Goal: Task Accomplishment & Management: Manage account settings

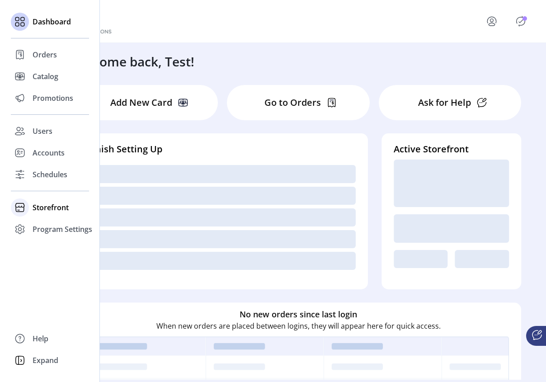
click at [47, 213] on span "Storefront" at bounding box center [51, 207] width 36 height 11
click at [53, 228] on span "Configuration" at bounding box center [56, 225] width 47 height 11
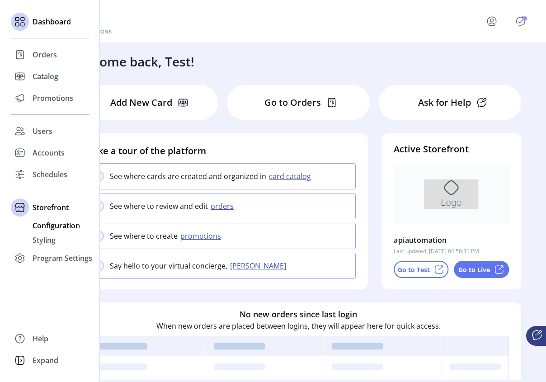
click at [56, 227] on span "Configuration" at bounding box center [56, 225] width 47 height 11
click at [52, 227] on span "Configuration" at bounding box center [56, 225] width 47 height 11
click at [58, 234] on div "Styling" at bounding box center [50, 240] width 78 height 14
click at [56, 225] on span "Configuration" at bounding box center [56, 225] width 47 height 11
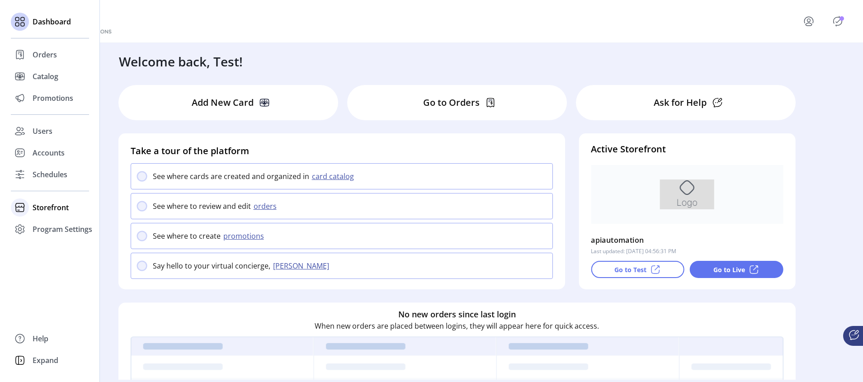
click at [32, 211] on div "Storefront" at bounding box center [50, 208] width 78 height 22
click at [44, 223] on span "Configuration" at bounding box center [56, 225] width 47 height 11
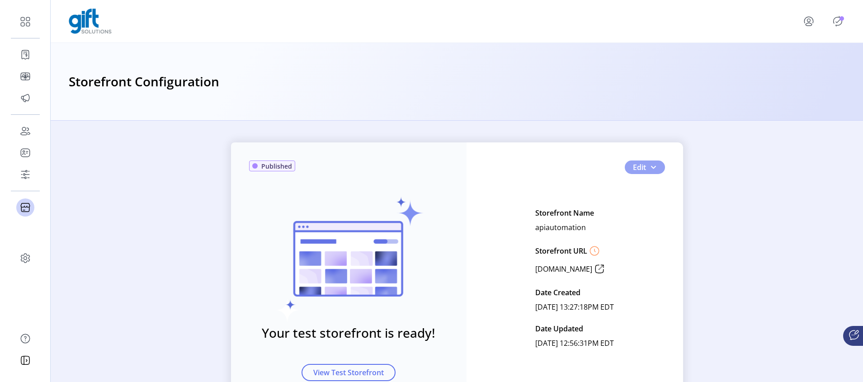
click at [652, 167] on span "button" at bounding box center [653, 167] width 7 height 7
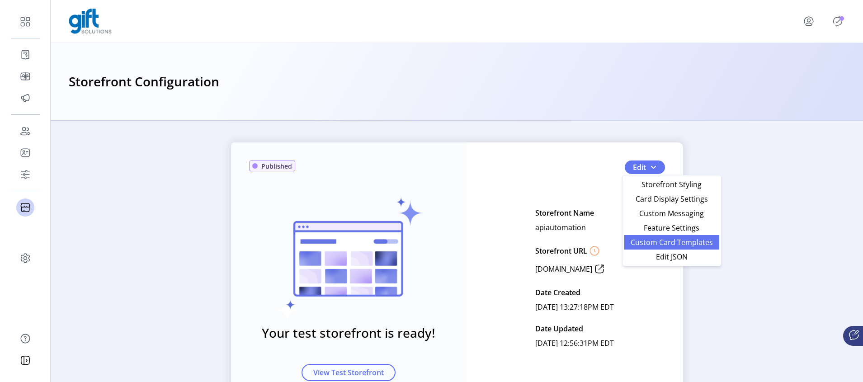
click at [683, 245] on span "Custom Card Templates" at bounding box center [672, 242] width 84 height 7
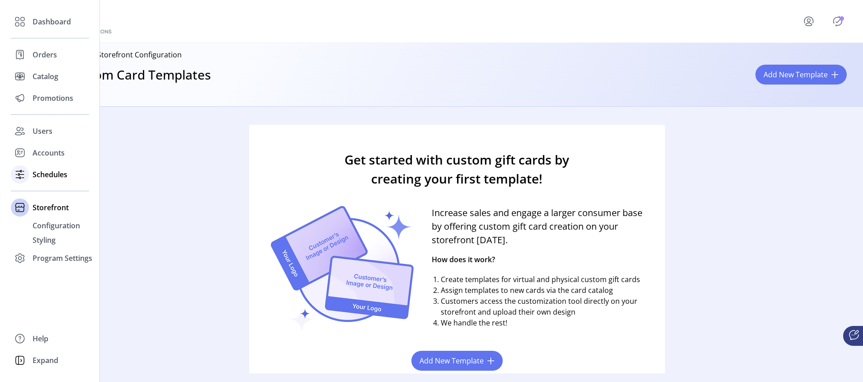
click at [47, 165] on div "Schedules" at bounding box center [50, 175] width 78 height 22
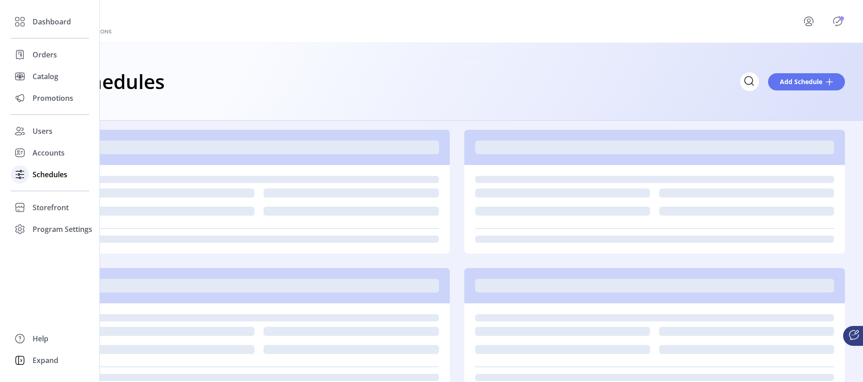
click at [43, 173] on span "Schedules" at bounding box center [50, 174] width 35 height 11
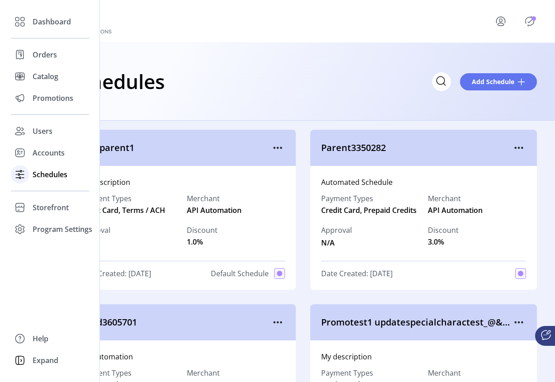
click at [43, 179] on span "Schedules" at bounding box center [50, 174] width 35 height 11
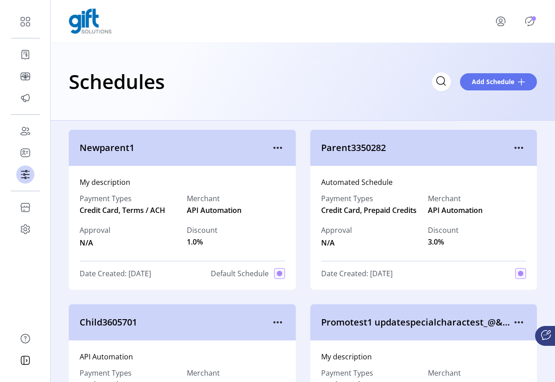
click at [284, 150] on div "Newparent1" at bounding box center [182, 148] width 227 height 36
click at [278, 144] on icon "menu" at bounding box center [277, 148] width 14 height 14
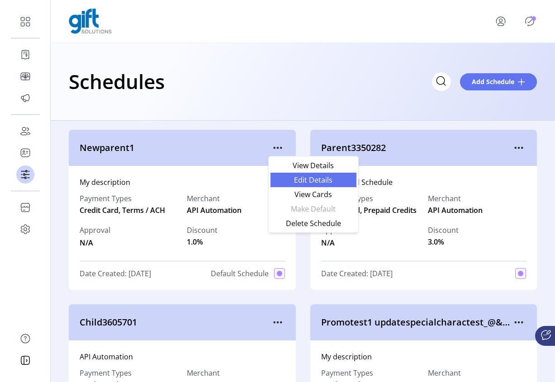
click at [315, 182] on span "Edit Details" at bounding box center [313, 179] width 75 height 7
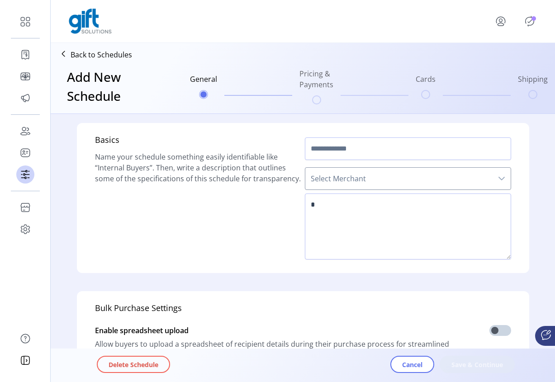
type input "**********"
type textarea "**********"
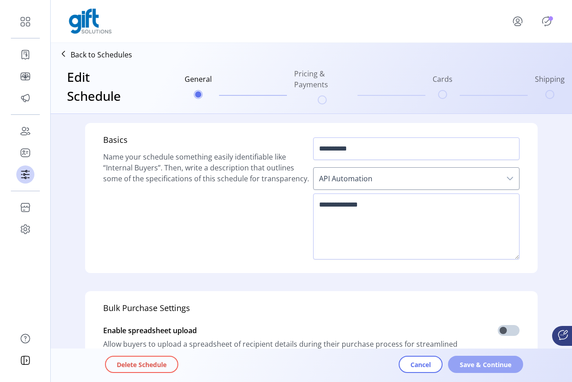
click at [472, 364] on span "Save & Continue" at bounding box center [485, 364] width 52 height 9
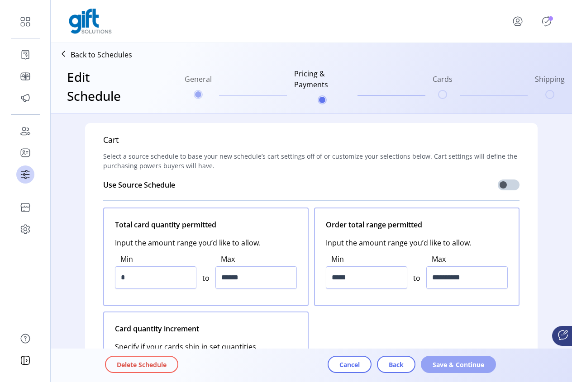
click at [466, 361] on span "Save & Continue" at bounding box center [458, 364] width 52 height 9
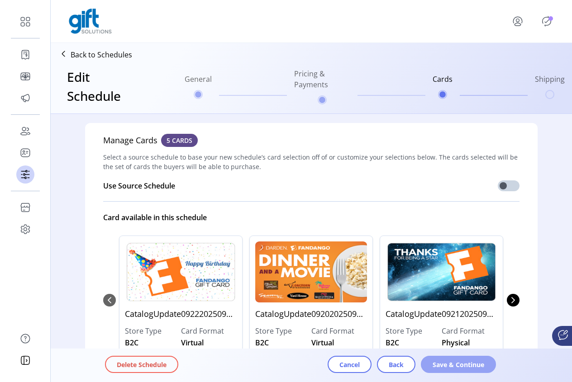
click at [456, 358] on button "Save & Continue" at bounding box center [458, 364] width 75 height 17
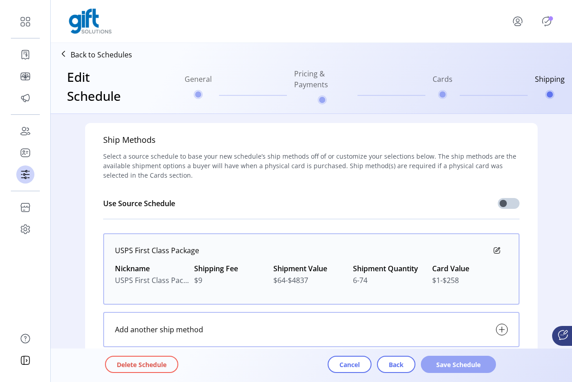
click at [459, 364] on span "Save Schedule" at bounding box center [458, 364] width 52 height 9
click at [551, 18] on p-badge "Publisher Panel" at bounding box center [550, 18] width 5 height 5
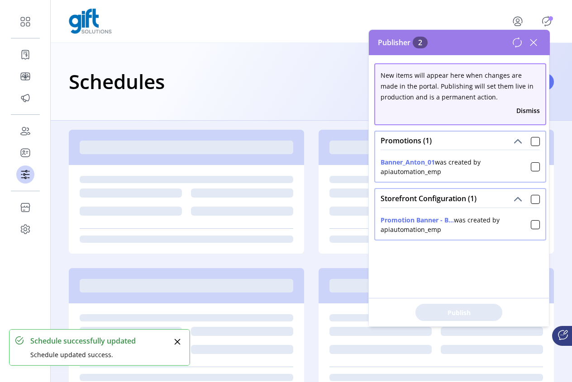
click at [516, 45] on icon at bounding box center [516, 42] width 11 height 11
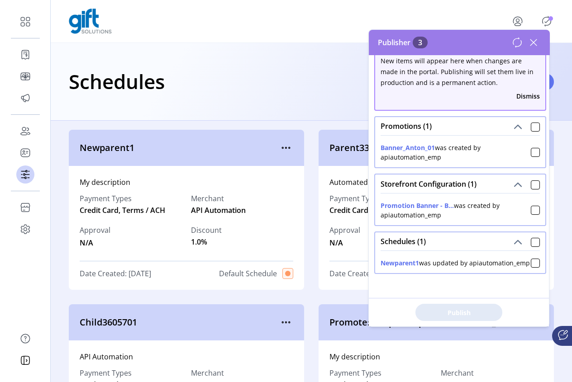
scroll to position [25, 0]
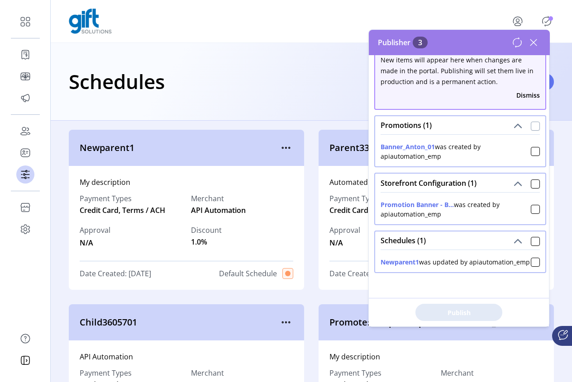
click at [530, 122] on div at bounding box center [534, 126] width 9 height 9
click at [535, 232] on div "Schedules (1)" at bounding box center [460, 241] width 170 height 18
click at [531, 237] on div at bounding box center [534, 241] width 9 height 9
click at [465, 312] on span "Publish 3 Items" at bounding box center [458, 312] width 63 height 9
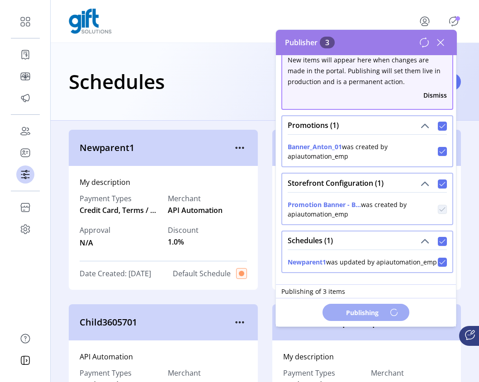
scroll to position [0, 0]
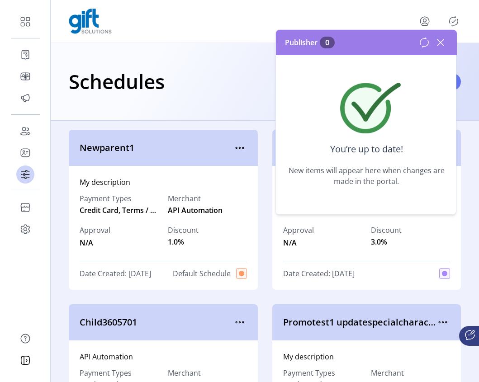
click at [442, 48] on icon at bounding box center [440, 42] width 14 height 14
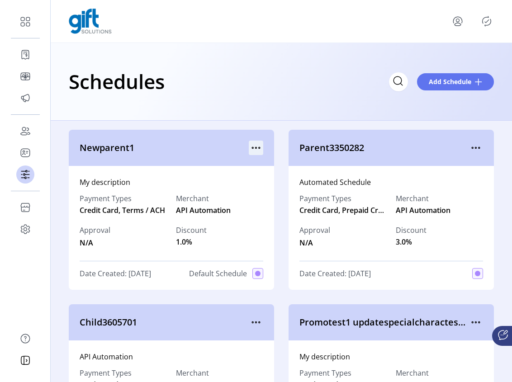
click at [258, 147] on icon "menu" at bounding box center [256, 148] width 14 height 14
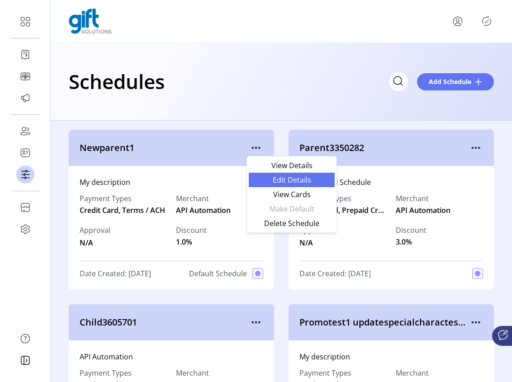
click at [285, 180] on span "Edit Details" at bounding box center [291, 179] width 75 height 7
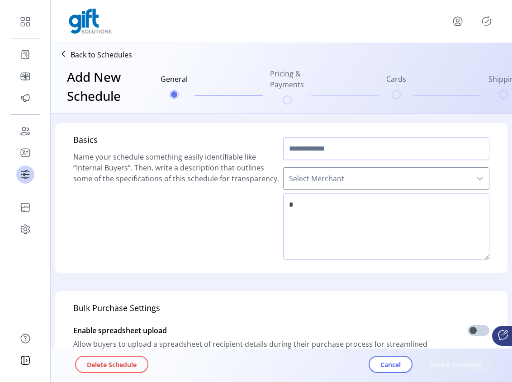
type input "**********"
type textarea "**********"
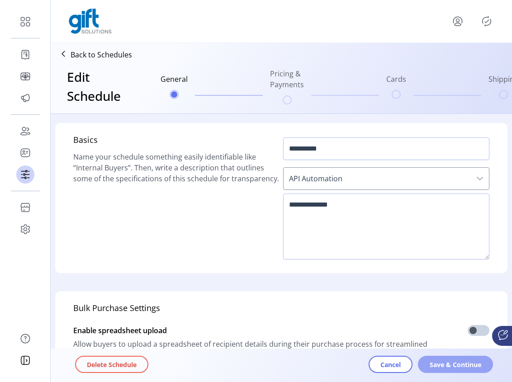
click at [445, 365] on span "Save & Continue" at bounding box center [456, 364] width 52 height 9
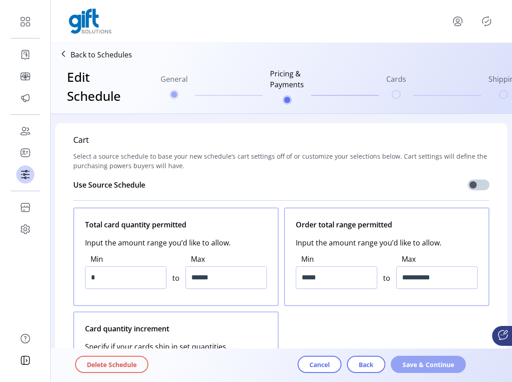
click at [435, 364] on span "Save & Continue" at bounding box center [428, 364] width 52 height 9
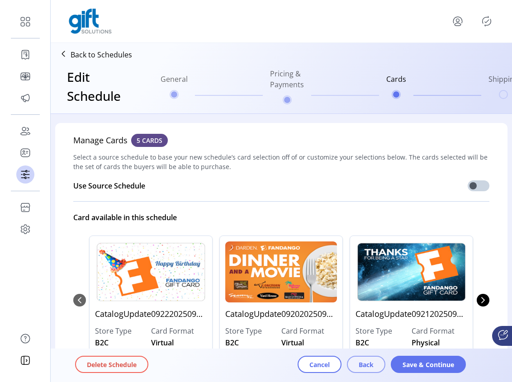
click at [360, 366] on span "Back" at bounding box center [366, 364] width 15 height 9
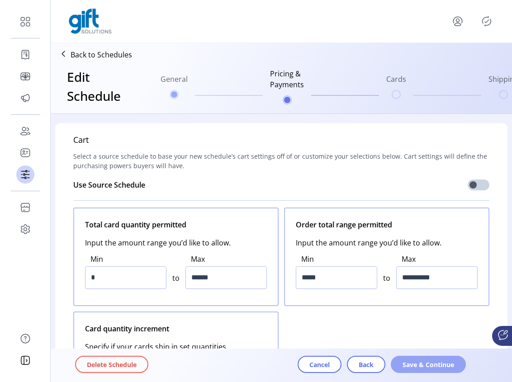
click at [423, 364] on span "Save & Continue" at bounding box center [428, 364] width 52 height 9
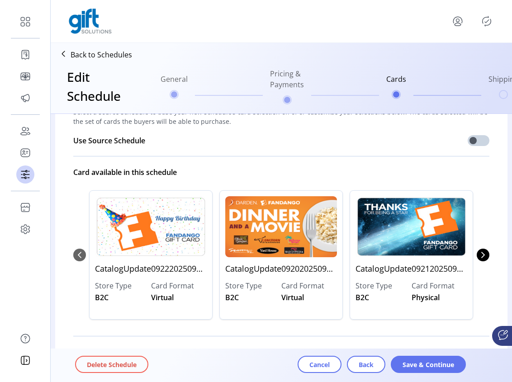
scroll to position [101, 0]
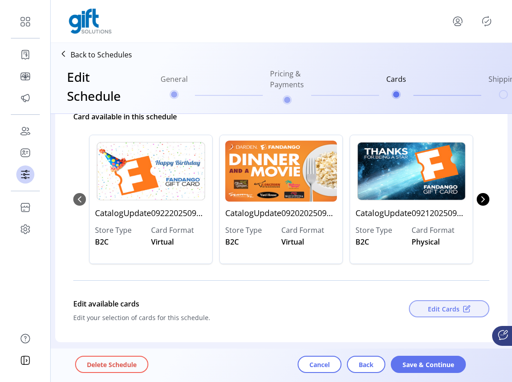
click at [446, 313] on span "Edit Cards" at bounding box center [444, 308] width 32 height 9
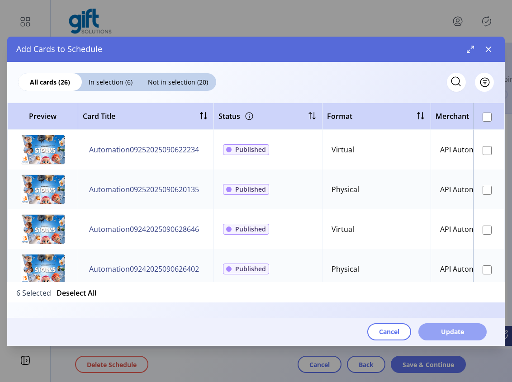
click at [458, 331] on span "Update" at bounding box center [452, 331] width 23 height 9
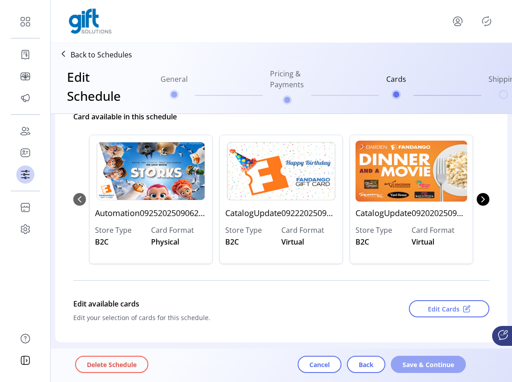
click at [423, 363] on span "Save & Continue" at bounding box center [428, 364] width 52 height 9
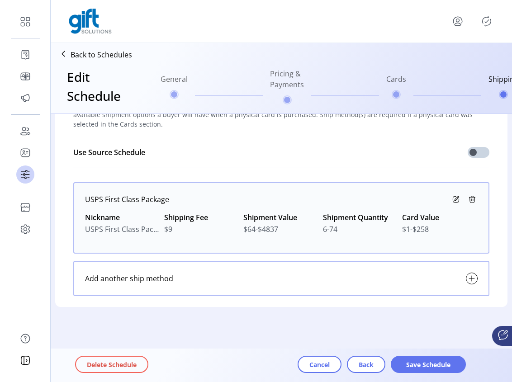
click at [418, 374] on div "Delete Schedule Cancel Back Save Schedule" at bounding box center [306, 365] width 463 height 30
click at [417, 365] on span "Save Schedule" at bounding box center [428, 364] width 52 height 9
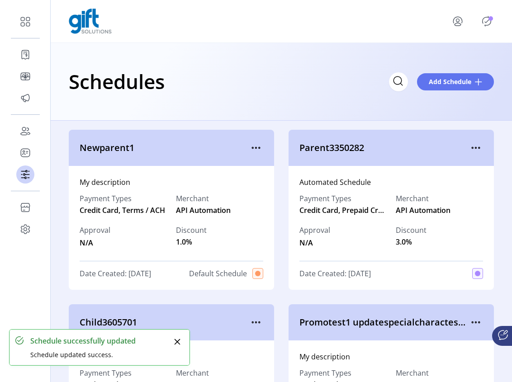
click at [487, 26] on icon "Publisher Panel" at bounding box center [486, 21] width 14 height 14
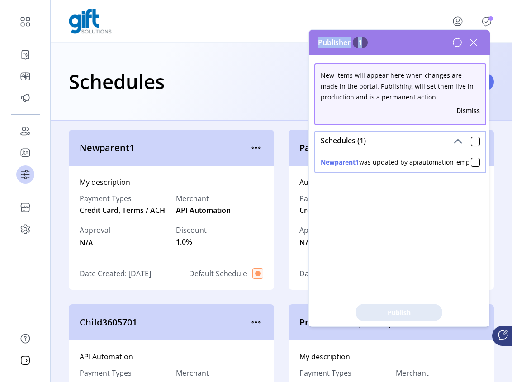
drag, startPoint x: 398, startPoint y: 37, endPoint x: 366, endPoint y: 36, distance: 32.1
click at [366, 36] on div "Publisher 1" at bounding box center [399, 42] width 181 height 25
click at [472, 46] on icon at bounding box center [473, 42] width 14 height 14
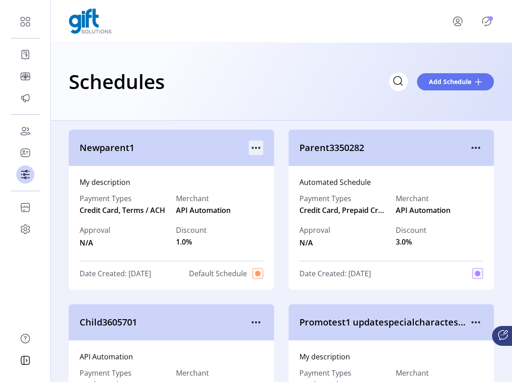
click at [254, 149] on icon "menu" at bounding box center [256, 148] width 14 height 14
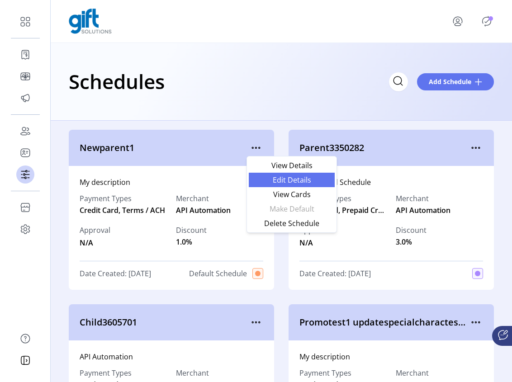
click at [301, 181] on span "Edit Details" at bounding box center [291, 179] width 75 height 7
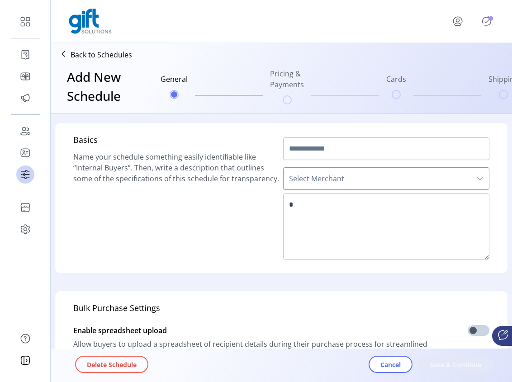
type input "**********"
type textarea "**********"
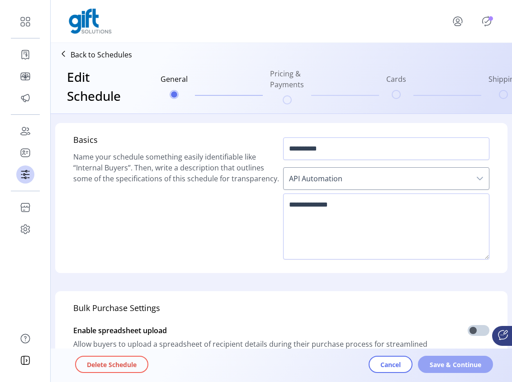
click at [450, 364] on span "Save & Continue" at bounding box center [456, 364] width 52 height 9
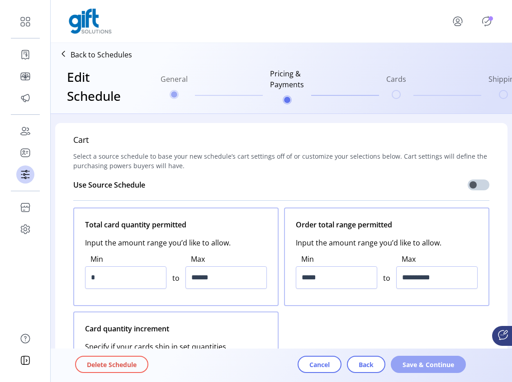
click at [430, 365] on span "Save & Continue" at bounding box center [428, 364] width 52 height 9
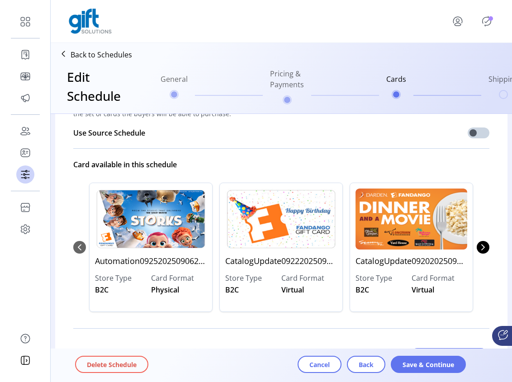
scroll to position [101, 0]
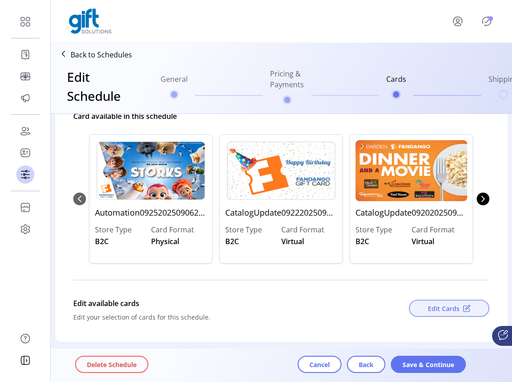
click at [439, 310] on span "Edit Cards" at bounding box center [444, 308] width 32 height 9
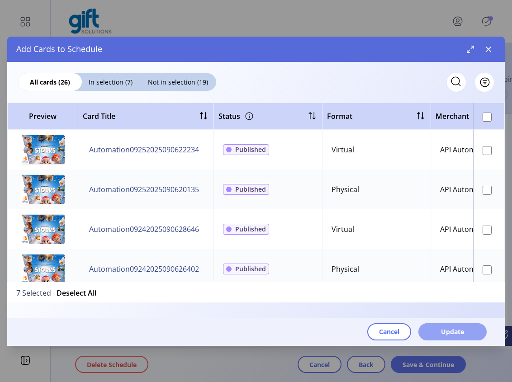
click at [449, 337] on button "Update" at bounding box center [452, 331] width 68 height 17
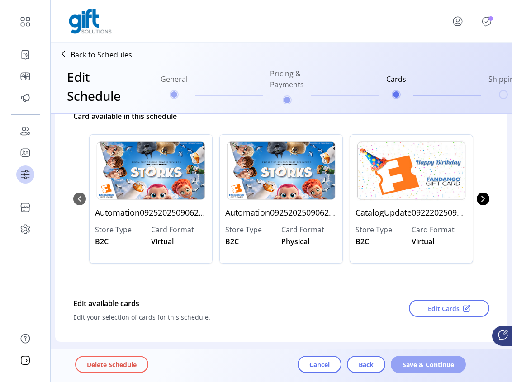
click at [414, 363] on span "Save & Continue" at bounding box center [428, 364] width 52 height 9
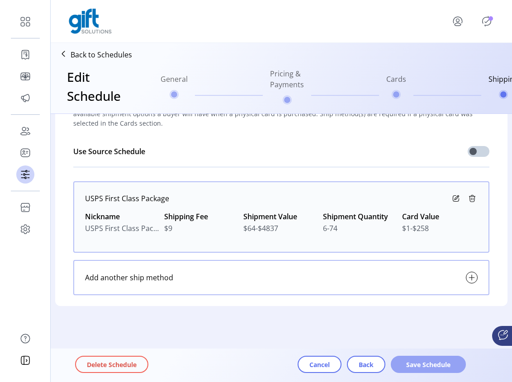
click at [427, 367] on span "Save Schedule" at bounding box center [428, 364] width 52 height 9
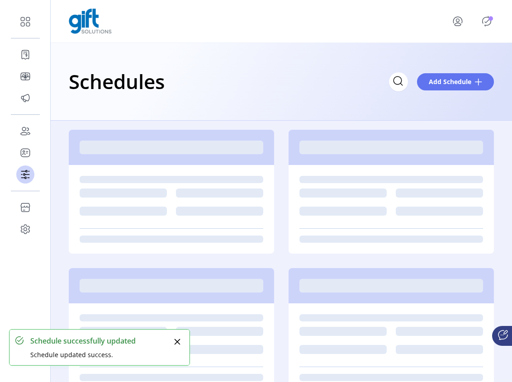
click at [484, 21] on icon "Publisher Panel" at bounding box center [486, 21] width 14 height 14
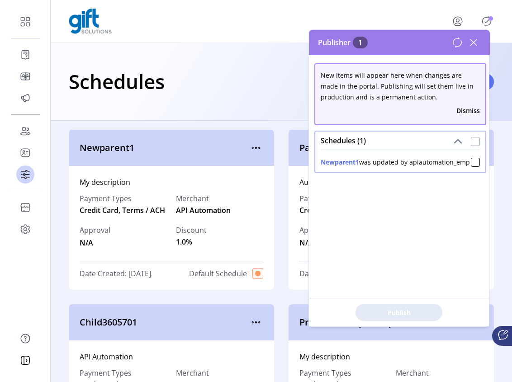
click at [471, 140] on div at bounding box center [475, 141] width 9 height 9
click at [472, 140] on icon at bounding box center [475, 141] width 6 height 6
click at [470, 43] on icon at bounding box center [473, 42] width 14 height 14
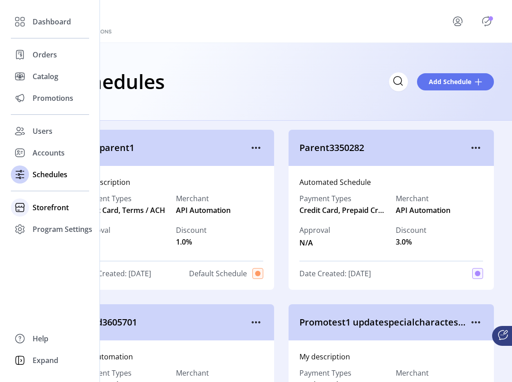
click at [33, 207] on span "Storefront" at bounding box center [51, 207] width 36 height 11
click at [46, 222] on span "Configuration" at bounding box center [56, 225] width 47 height 11
click at [45, 227] on span "Configuration" at bounding box center [56, 225] width 47 height 11
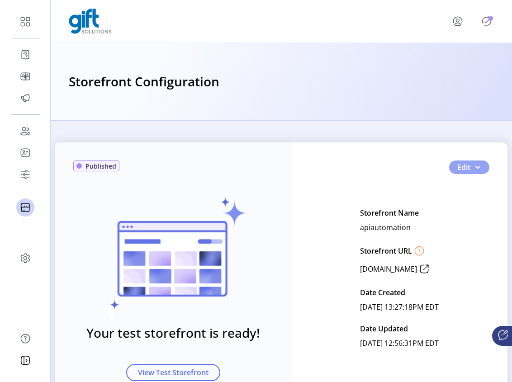
click at [479, 168] on button "Edit" at bounding box center [469, 168] width 40 height 14
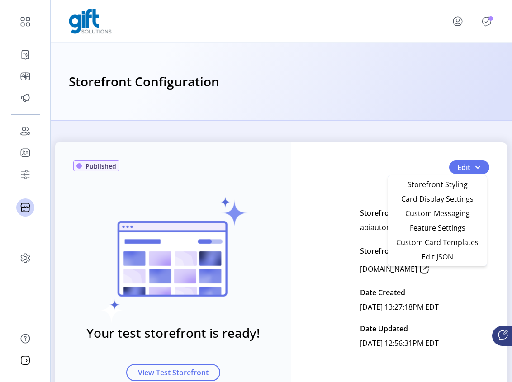
click at [443, 121] on div "Published Your test storefront is ready! View Test Storefront Edit Storefront N…" at bounding box center [281, 251] width 461 height 261
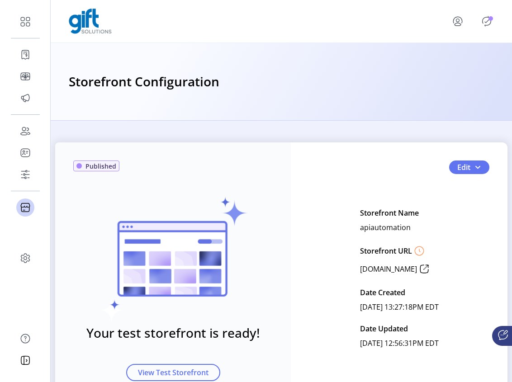
click at [488, 22] on icon "Publisher Panel" at bounding box center [486, 21] width 14 height 14
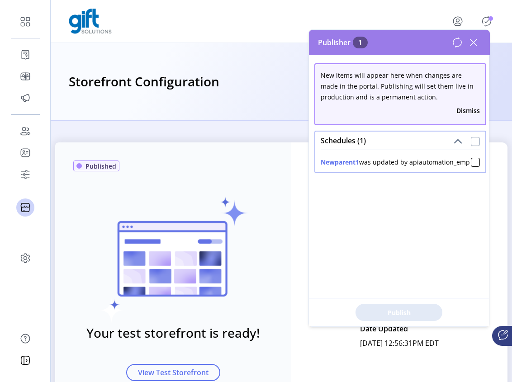
click at [471, 138] on div at bounding box center [475, 141] width 9 height 9
click at [421, 312] on span "Publish 1 Items" at bounding box center [398, 312] width 63 height 9
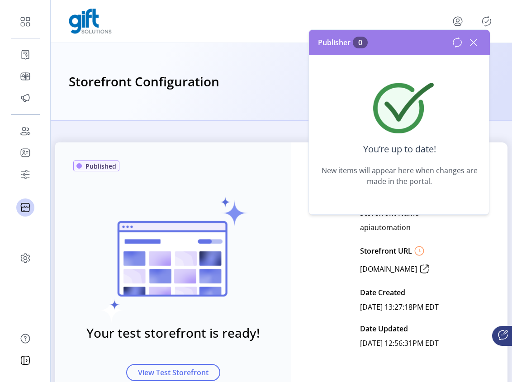
click at [474, 43] on icon at bounding box center [473, 42] width 14 height 14
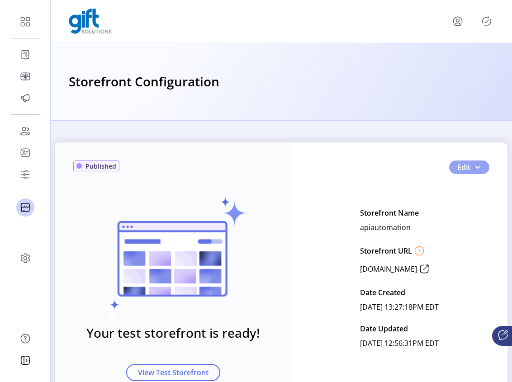
click at [476, 169] on span "button" at bounding box center [477, 167] width 7 height 7
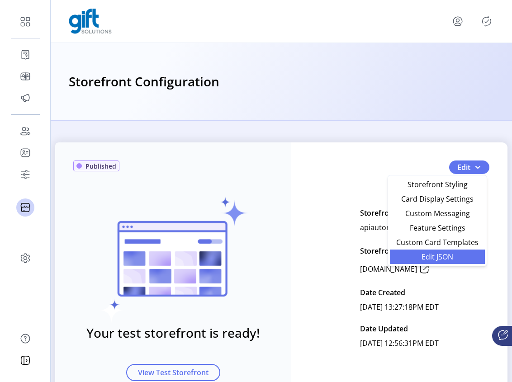
click at [450, 254] on span "Edit JSON" at bounding box center [437, 256] width 84 height 7
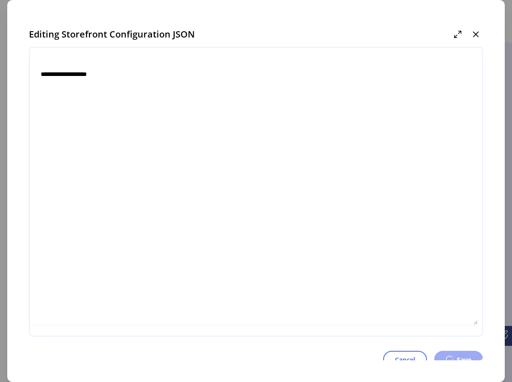
type textarea "**********"
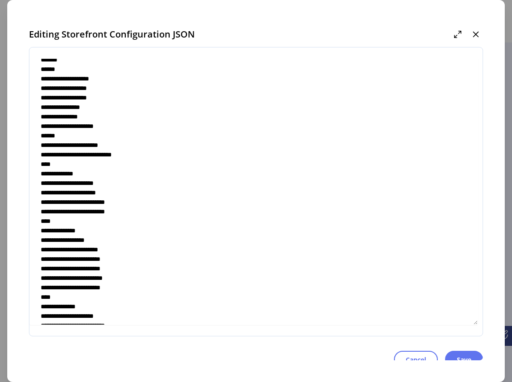
scroll to position [3108, 0]
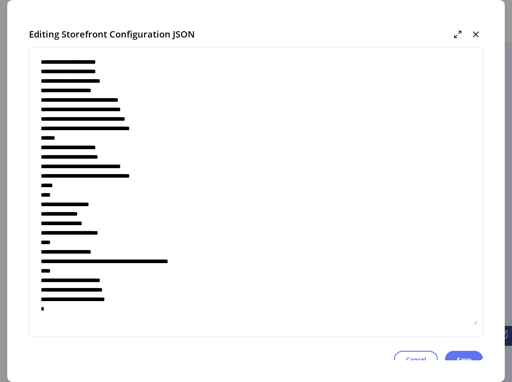
click at [83, 254] on textarea at bounding box center [253, 191] width 449 height 267
click at [183, 259] on textarea at bounding box center [253, 191] width 449 height 267
drag, startPoint x: 251, startPoint y: 262, endPoint x: 114, endPoint y: 262, distance: 137.0
click at [114, 262] on textarea at bounding box center [253, 191] width 449 height 267
click at [152, 257] on textarea at bounding box center [253, 191] width 449 height 267
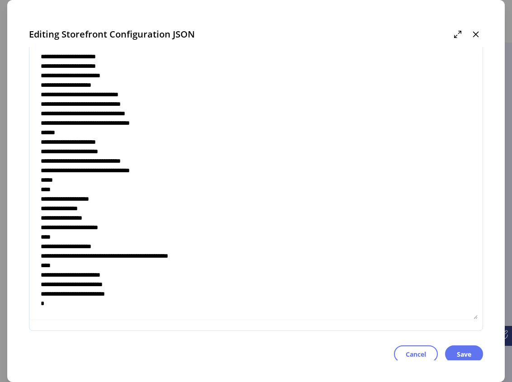
scroll to position [8, 0]
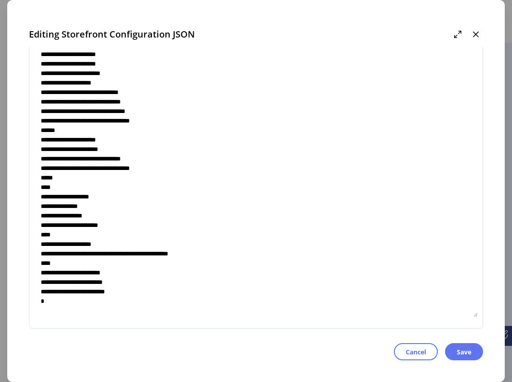
click at [232, 250] on textarea at bounding box center [253, 184] width 449 height 267
drag, startPoint x: 249, startPoint y: 255, endPoint x: 112, endPoint y: 252, distance: 137.5
click at [112, 252] on textarea at bounding box center [253, 184] width 449 height 267
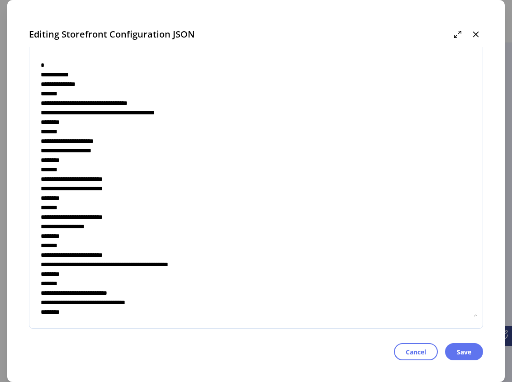
scroll to position [0, 0]
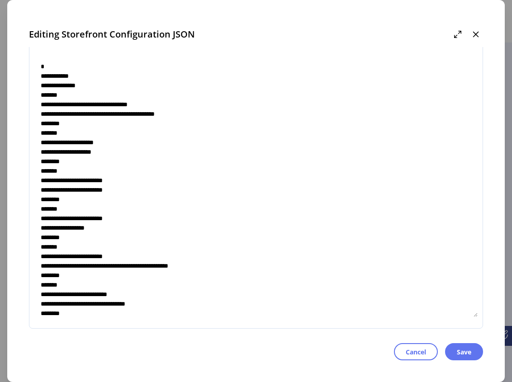
click at [472, 64] on textarea at bounding box center [253, 184] width 449 height 267
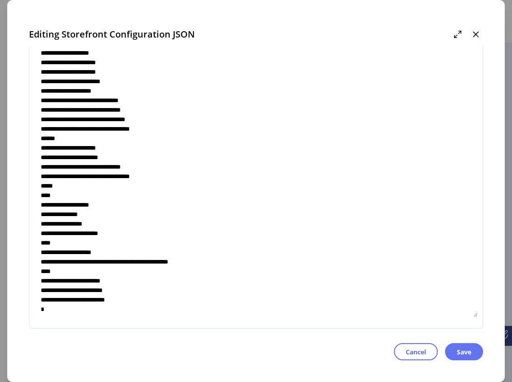
scroll to position [3108, 0]
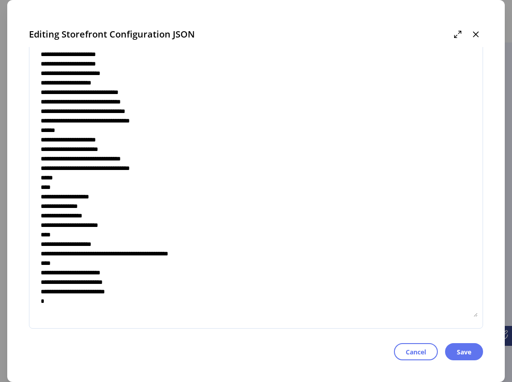
click at [164, 287] on textarea at bounding box center [253, 184] width 449 height 267
click at [167, 288] on textarea at bounding box center [253, 184] width 449 height 267
click at [165, 292] on textarea at bounding box center [253, 184] width 449 height 267
click at [156, 258] on textarea at bounding box center [253, 184] width 449 height 267
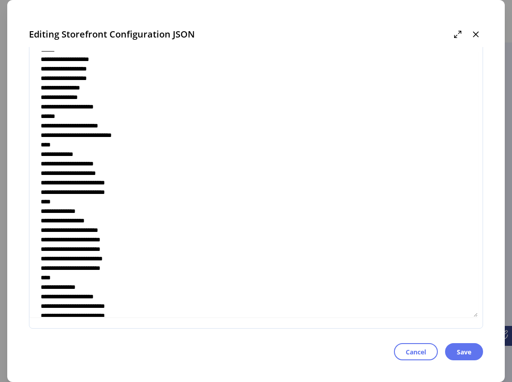
scroll to position [2494, 0]
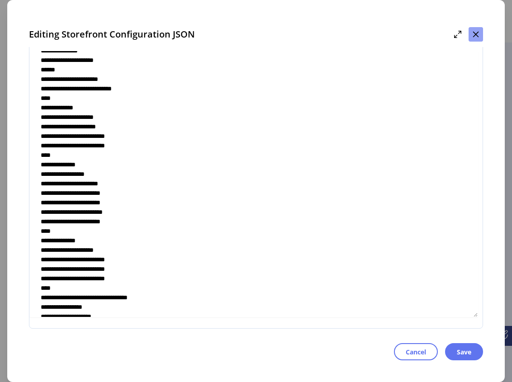
click at [474, 34] on icon "button" at bounding box center [475, 34] width 7 height 7
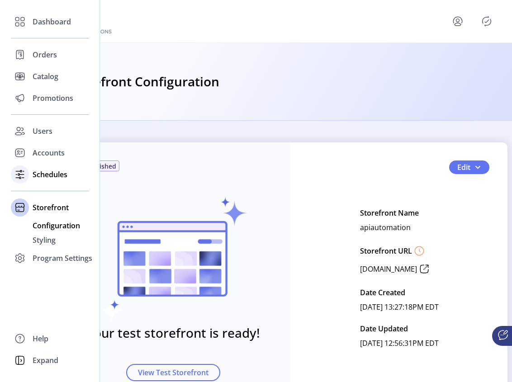
click at [41, 178] on span "Schedules" at bounding box center [50, 174] width 35 height 11
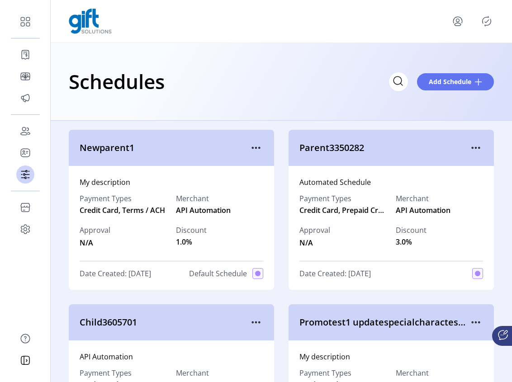
click at [255, 146] on icon "menu" at bounding box center [256, 148] width 14 height 14
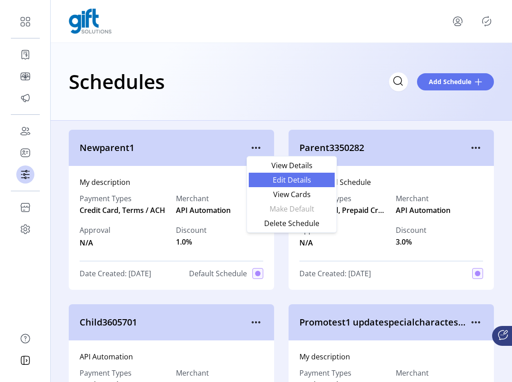
click at [290, 180] on span "Edit Details" at bounding box center [291, 179] width 75 height 7
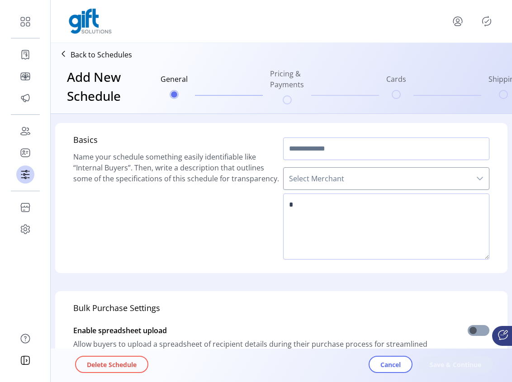
click at [474, 331] on span at bounding box center [479, 330] width 22 height 11
type input "**********"
type textarea "**********"
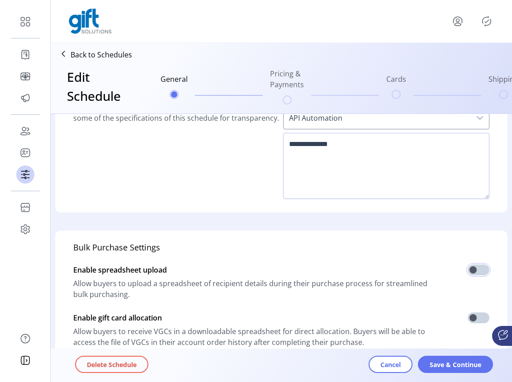
scroll to position [111, 0]
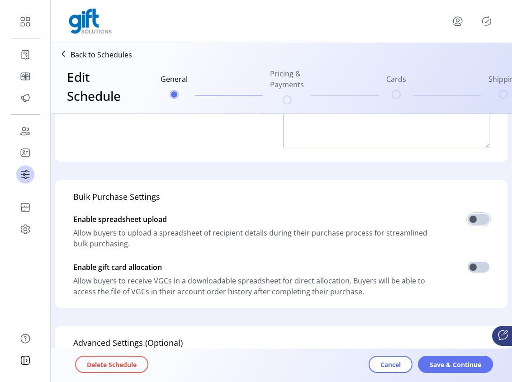
click at [473, 227] on p-inputswitch at bounding box center [479, 221] width 22 height 14
click at [474, 219] on span at bounding box center [479, 219] width 22 height 11
click at [473, 266] on span at bounding box center [479, 267] width 22 height 11
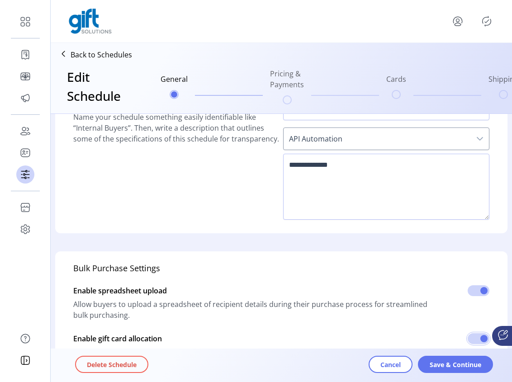
scroll to position [0, 0]
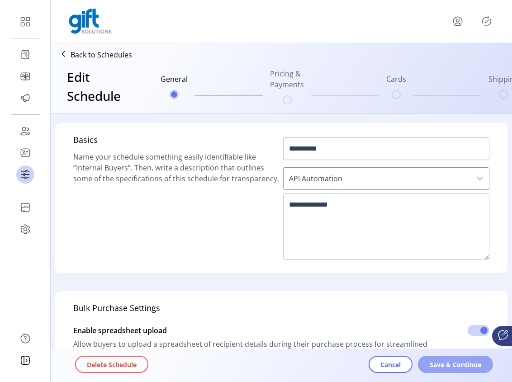
click at [446, 363] on span "Save & Continue" at bounding box center [456, 364] width 52 height 9
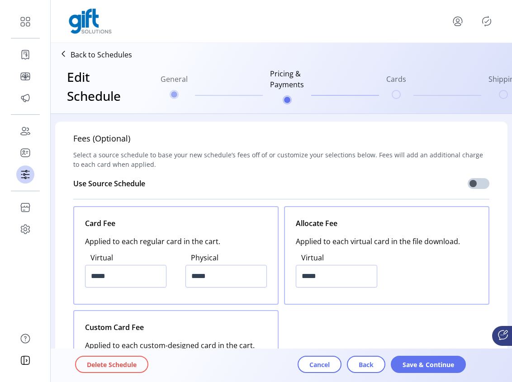
scroll to position [1073, 0]
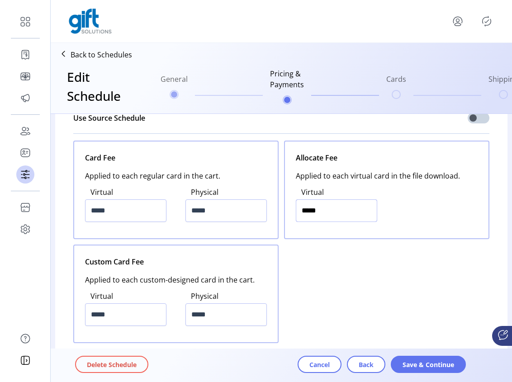
click at [302, 210] on input "*****" at bounding box center [336, 210] width 81 height 23
type input "******"
click at [95, 210] on input "*****" at bounding box center [125, 210] width 81 height 23
type input "*****"
click at [193, 213] on input "*****" at bounding box center [225, 210] width 81 height 23
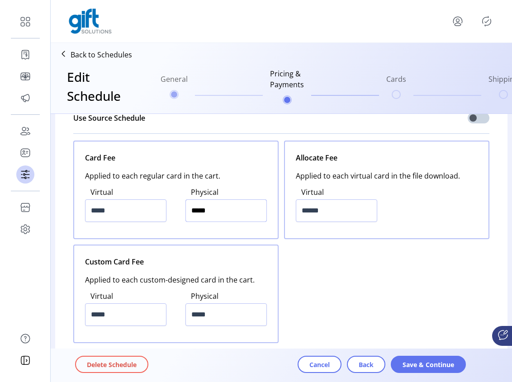
type input "******"
click at [91, 316] on input "*****" at bounding box center [125, 314] width 81 height 23
type input "******"
click at [194, 314] on input "*****" at bounding box center [225, 314] width 81 height 23
type input "******"
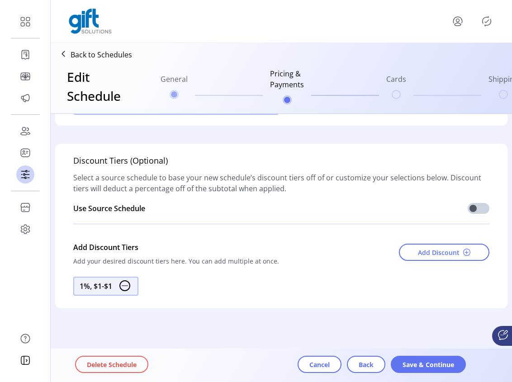
scroll to position [1304, 0]
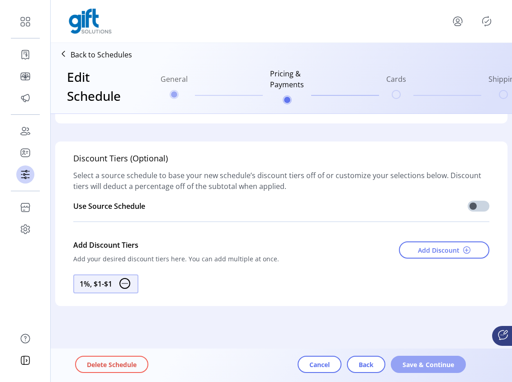
click at [424, 365] on span "Save & Continue" at bounding box center [428, 364] width 52 height 9
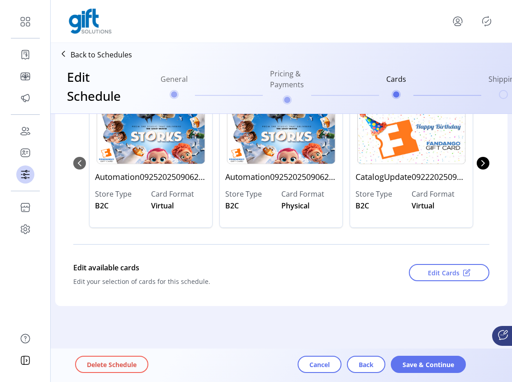
scroll to position [137, 0]
click at [424, 368] on span "Save & Continue" at bounding box center [428, 364] width 52 height 9
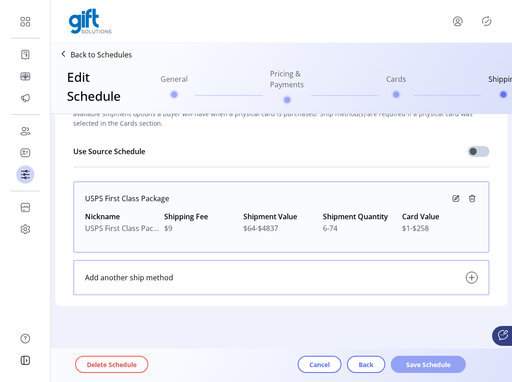
click at [430, 362] on span "Save Schedule" at bounding box center [428, 364] width 52 height 9
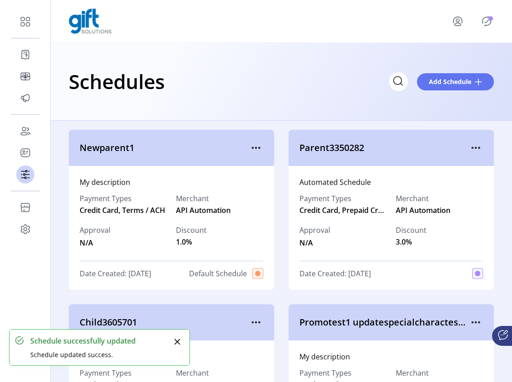
click at [486, 24] on icon "Publisher Panel" at bounding box center [486, 21] width 14 height 14
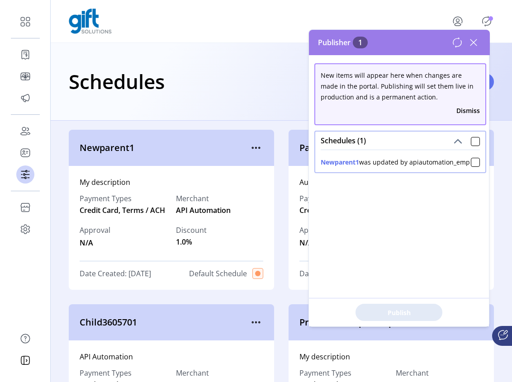
click at [475, 42] on icon at bounding box center [473, 42] width 14 height 14
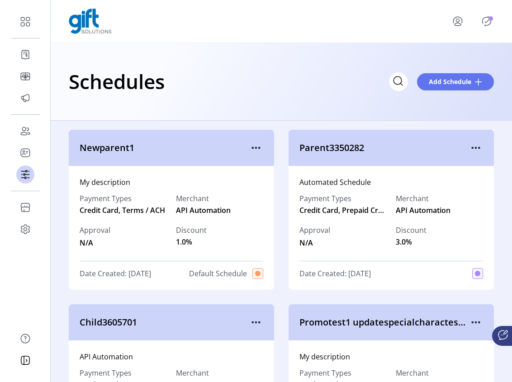
click at [486, 24] on icon "Publisher Panel" at bounding box center [486, 21] width 14 height 14
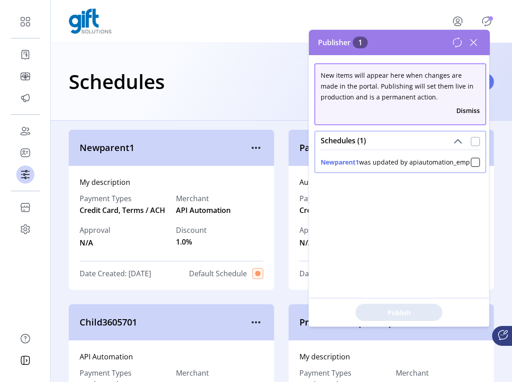
click at [471, 140] on div at bounding box center [475, 141] width 9 height 9
click at [399, 311] on span "Publish 1 Items" at bounding box center [398, 312] width 63 height 9
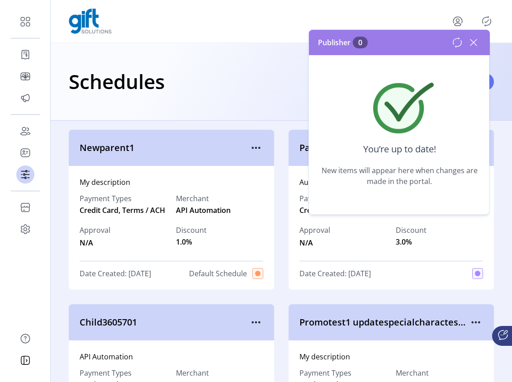
click at [477, 42] on icon at bounding box center [473, 42] width 14 height 14
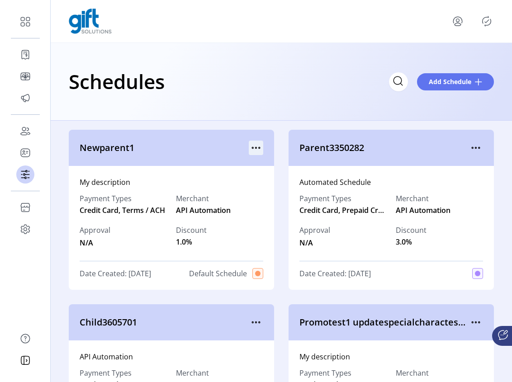
click at [257, 145] on icon "menu" at bounding box center [256, 148] width 14 height 14
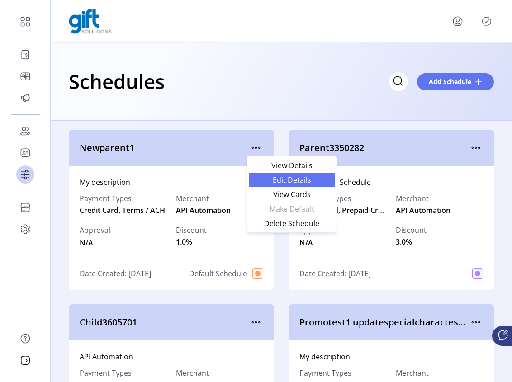
click at [315, 178] on span "Edit Details" at bounding box center [291, 179] width 75 height 7
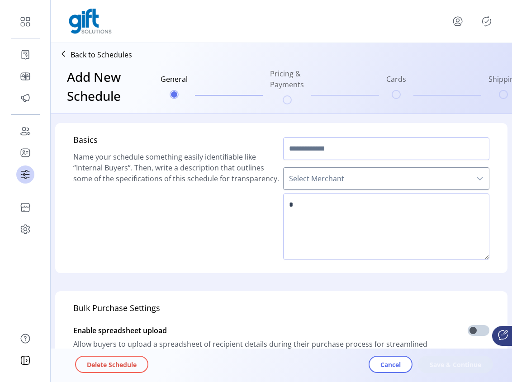
type input "**********"
type textarea "**********"
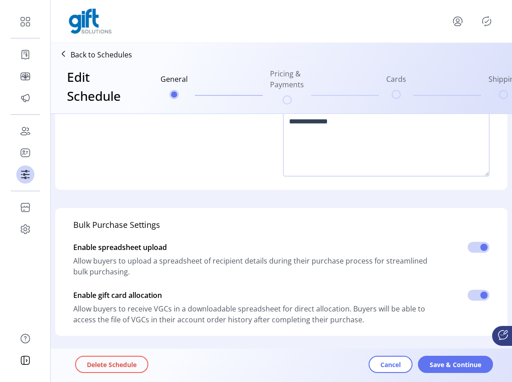
scroll to position [263, 0]
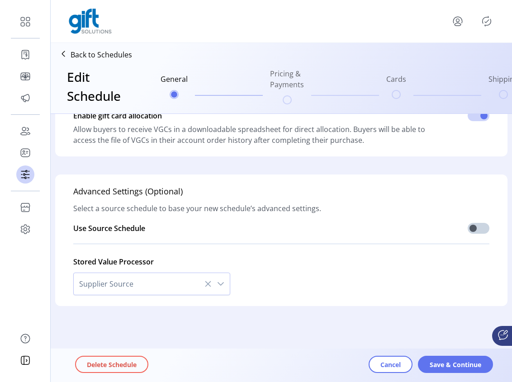
click at [442, 353] on div "Delete Schedule Cancel Save & Continue" at bounding box center [306, 365] width 463 height 30
click at [443, 361] on span "Save & Continue" at bounding box center [456, 364] width 52 height 9
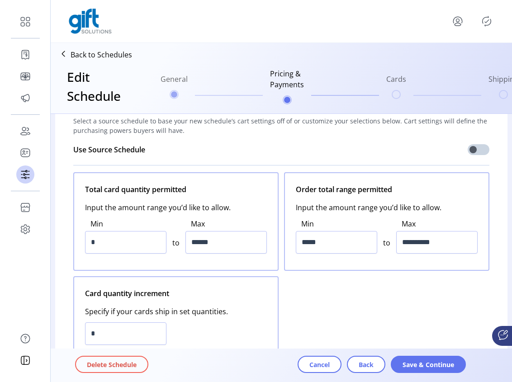
scroll to position [57, 0]
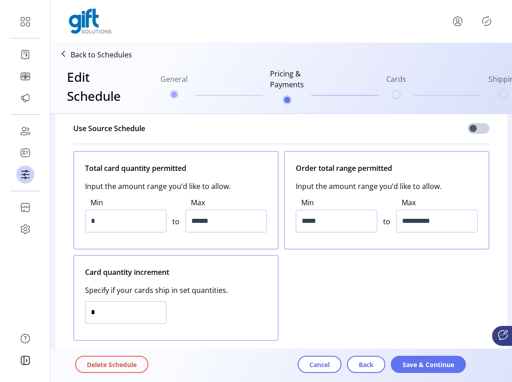
click at [91, 312] on input "*" at bounding box center [125, 312] width 81 height 23
type input "*"
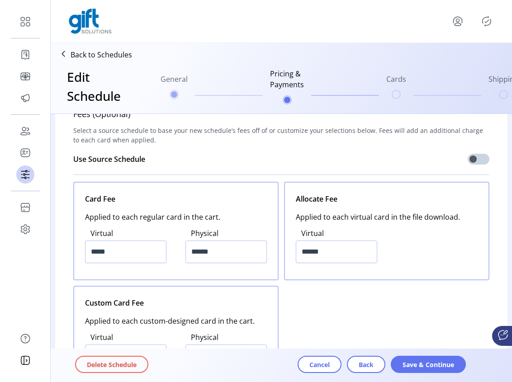
scroll to position [1291, 0]
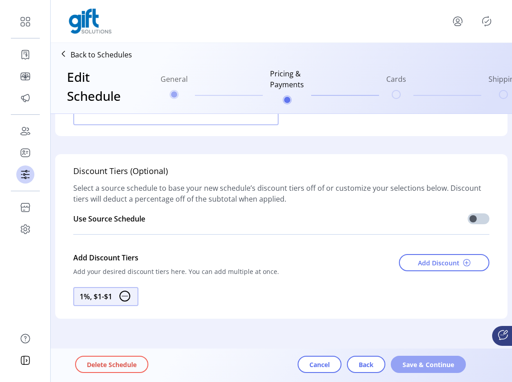
click at [425, 359] on button "Save & Continue" at bounding box center [428, 364] width 75 height 17
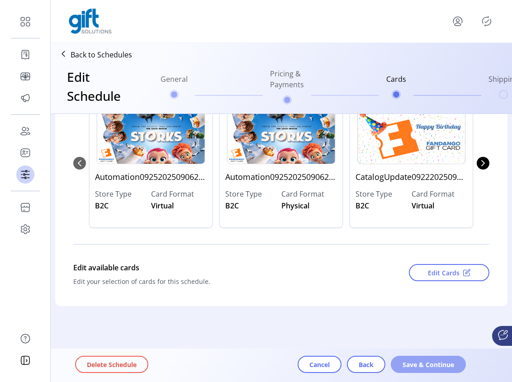
click at [426, 360] on span "Save & Continue" at bounding box center [428, 364] width 52 height 9
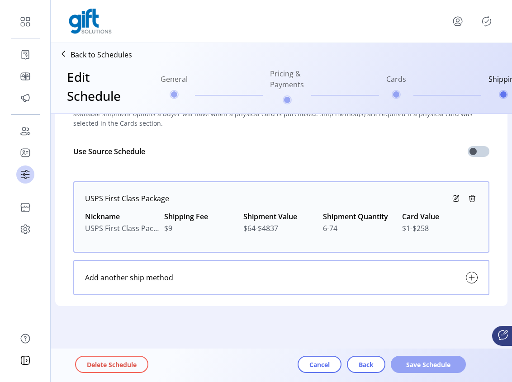
click at [451, 366] on span "Save Schedule" at bounding box center [428, 364] width 52 height 9
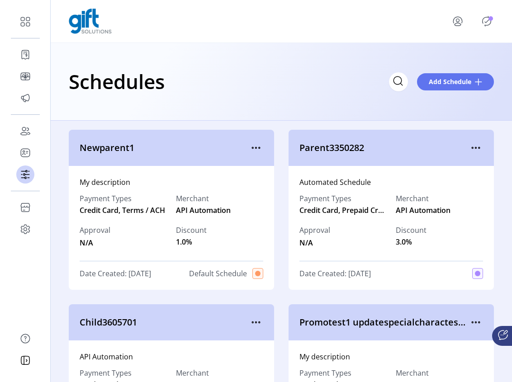
click at [486, 23] on icon "Publisher Panel" at bounding box center [487, 21] width 4 height 3
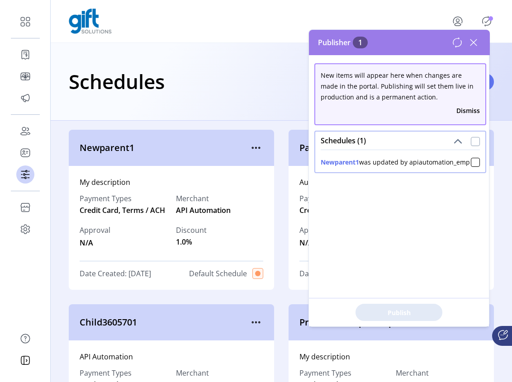
click at [471, 144] on div at bounding box center [475, 141] width 9 height 9
click at [414, 310] on span "Publish 1 Items" at bounding box center [398, 312] width 63 height 9
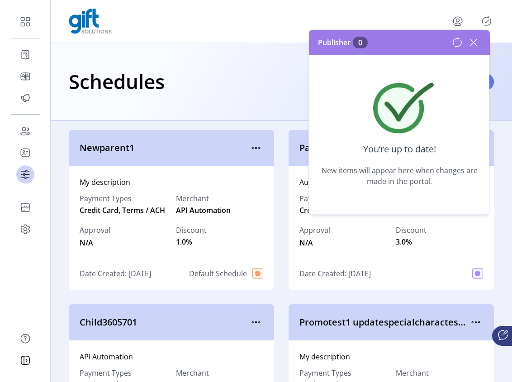
click at [478, 46] on icon at bounding box center [473, 42] width 14 height 14
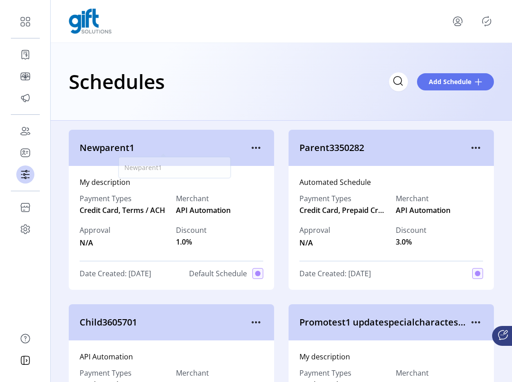
drag, startPoint x: 137, startPoint y: 150, endPoint x: 74, endPoint y: 146, distance: 63.4
click at [74, 146] on div "Newparent1" at bounding box center [171, 148] width 205 height 36
copy span "Newparent1"
click at [469, 148] on icon "menu" at bounding box center [475, 148] width 14 height 14
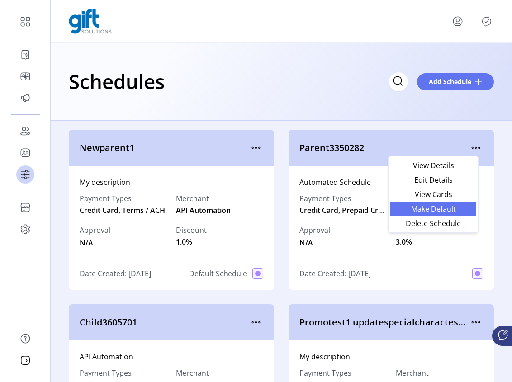
click at [440, 211] on span "Make Default" at bounding box center [433, 208] width 75 height 7
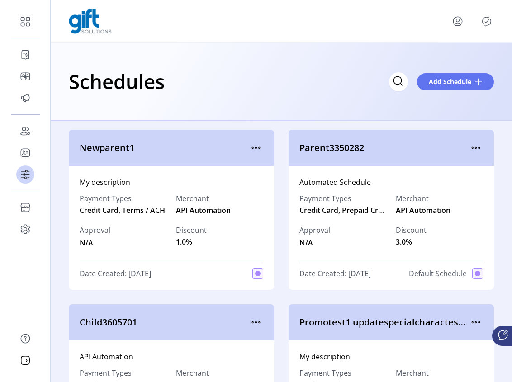
click at [487, 20] on icon "Publisher Panel" at bounding box center [486, 21] width 14 height 14
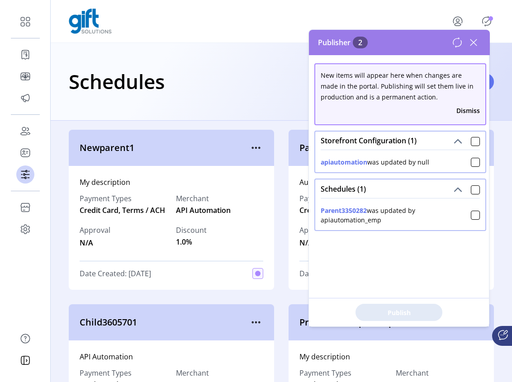
click at [473, 41] on icon at bounding box center [473, 42] width 14 height 14
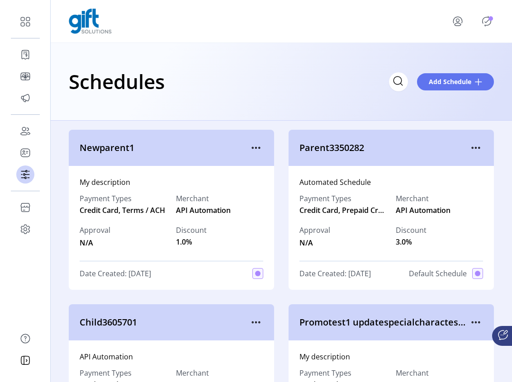
click at [488, 20] on icon "Publisher Panel" at bounding box center [486, 21] width 14 height 14
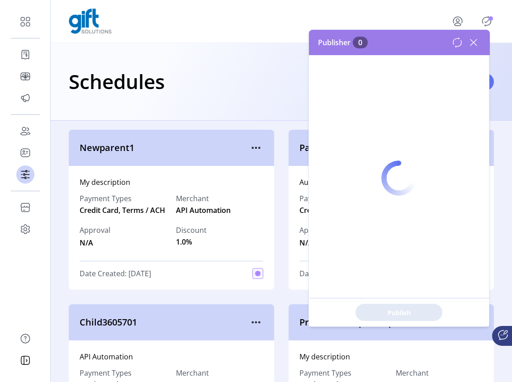
drag, startPoint x: 473, startPoint y: 43, endPoint x: 468, endPoint y: 47, distance: 6.5
click at [473, 43] on div at bounding box center [399, 178] width 180 height 297
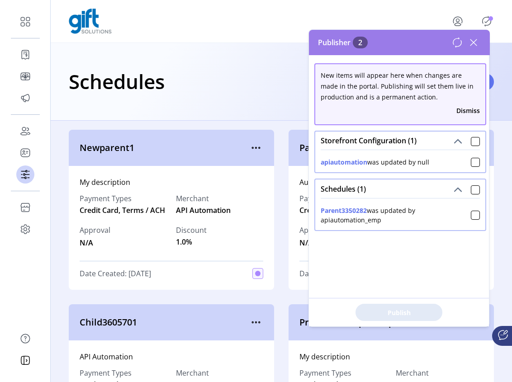
click at [476, 41] on icon at bounding box center [473, 42] width 14 height 14
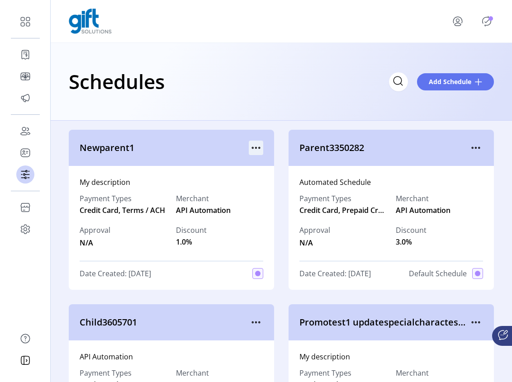
click at [257, 147] on icon "menu" at bounding box center [256, 148] width 14 height 14
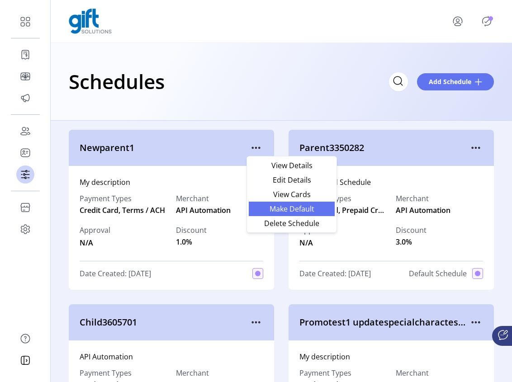
click at [298, 211] on span "Make Default" at bounding box center [291, 208] width 75 height 7
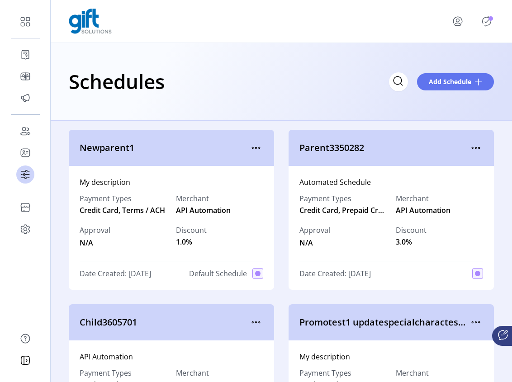
click at [488, 21] on icon "Publisher Panel" at bounding box center [486, 21] width 14 height 14
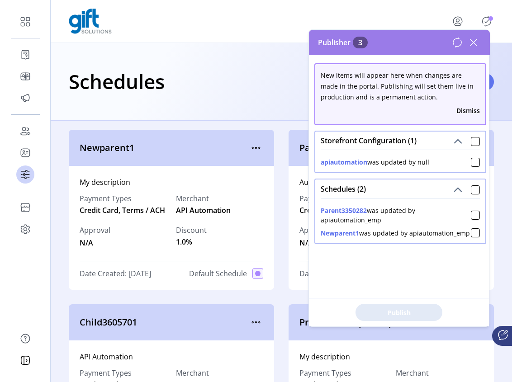
click at [458, 45] on icon at bounding box center [457, 42] width 11 height 11
click at [471, 138] on div at bounding box center [475, 141] width 9 height 9
click at [472, 191] on div at bounding box center [475, 189] width 9 height 9
click at [402, 313] on span "Publish 3 Items" at bounding box center [398, 312] width 63 height 9
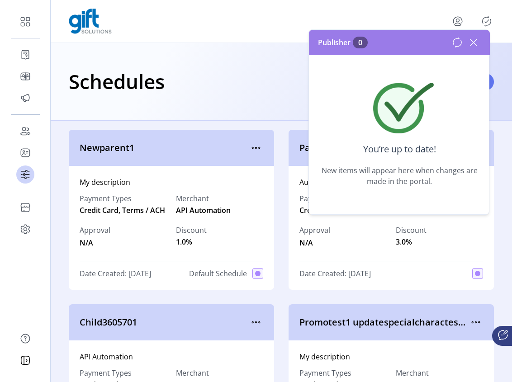
click at [474, 44] on icon at bounding box center [473, 42] width 14 height 14
